Goal: Task Accomplishment & Management: Complete application form

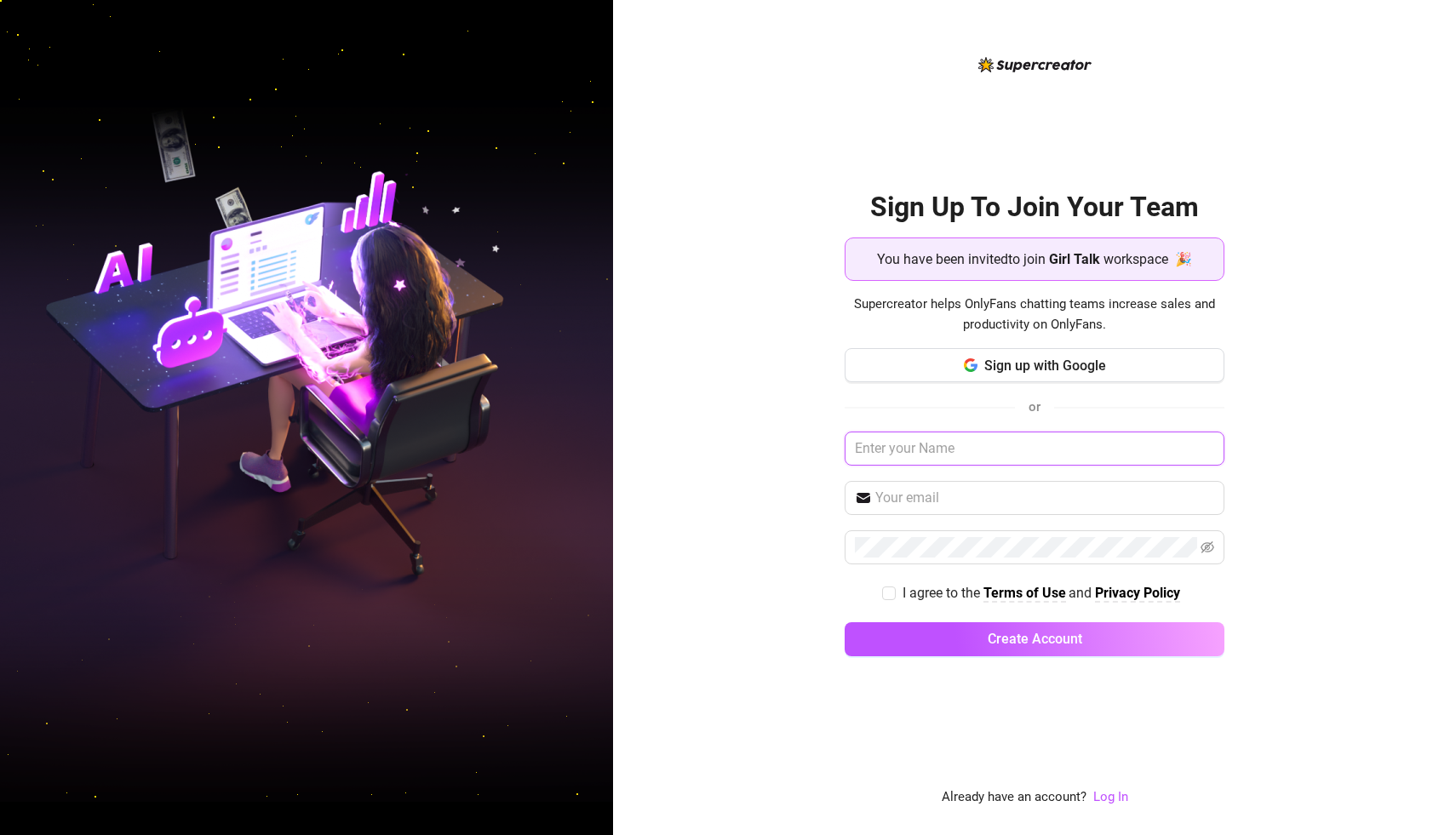
click at [1001, 452] on input "text" at bounding box center [1035, 448] width 380 height 34
type input "[PERSON_NAME]"
click at [917, 499] on input "text" at bounding box center [1044, 498] width 339 height 20
type input "hrobert1029@gmail.com"
click at [888, 589] on input "I agree to the Terms of Use and Privacy Policy" at bounding box center [888, 592] width 12 height 12
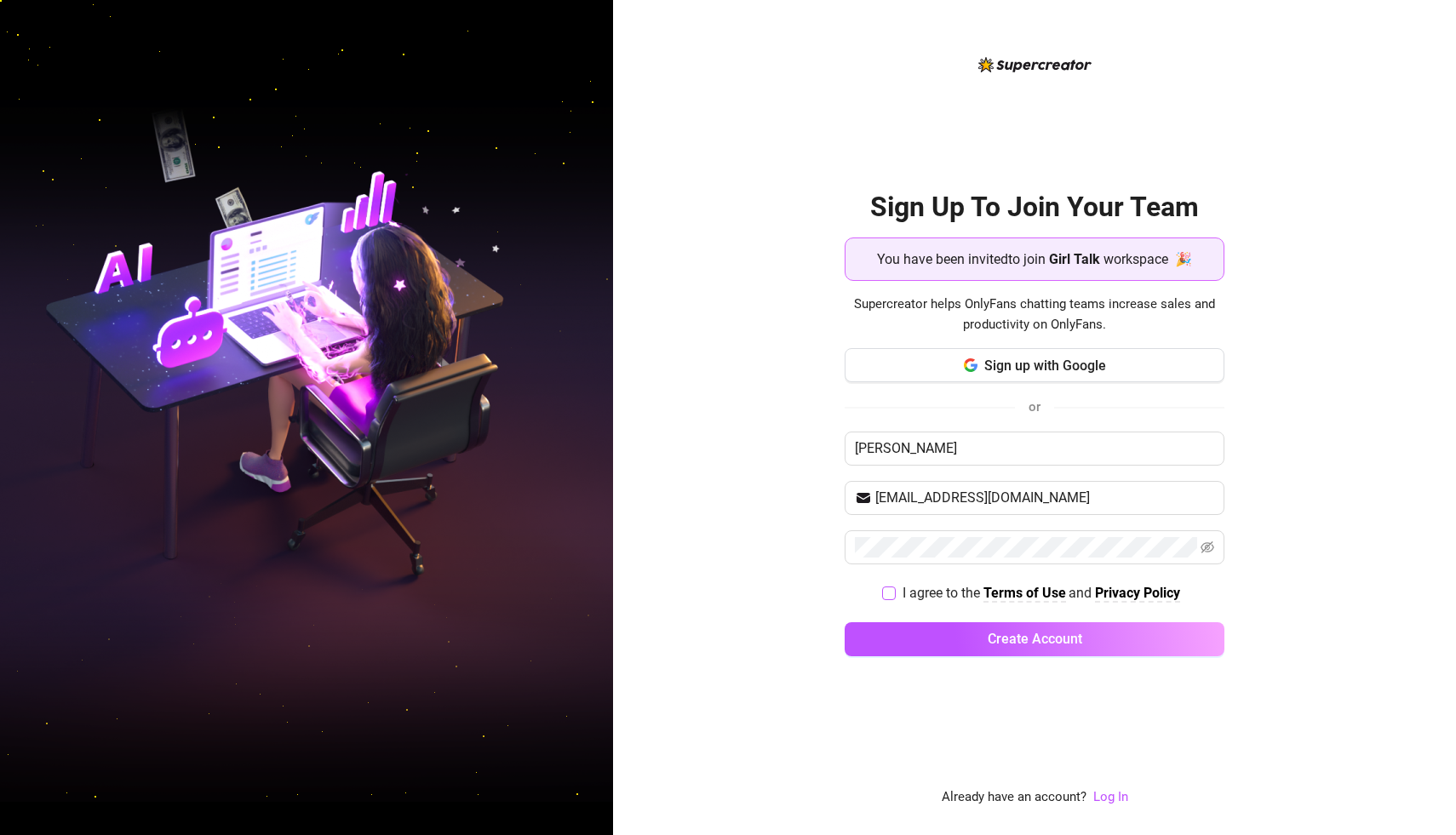
checkbox input "true"
click at [954, 628] on button "Create Account" at bounding box center [1035, 639] width 380 height 34
